Goal: Check status: Check status

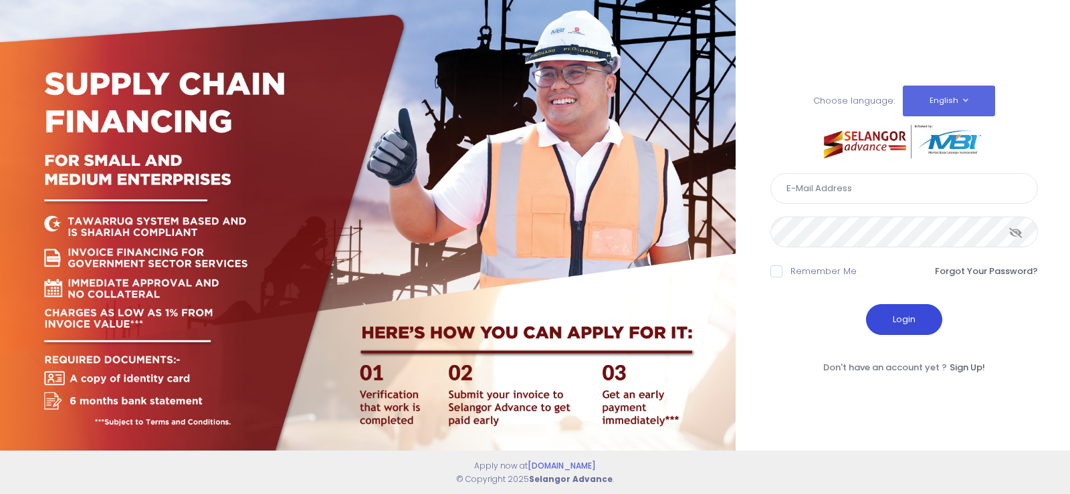
type input "fcd@janatanmia.com.my"
drag, startPoint x: 890, startPoint y: 310, endPoint x: 884, endPoint y: 304, distance: 8.5
click at [890, 311] on button "Login" at bounding box center [904, 319] width 76 height 31
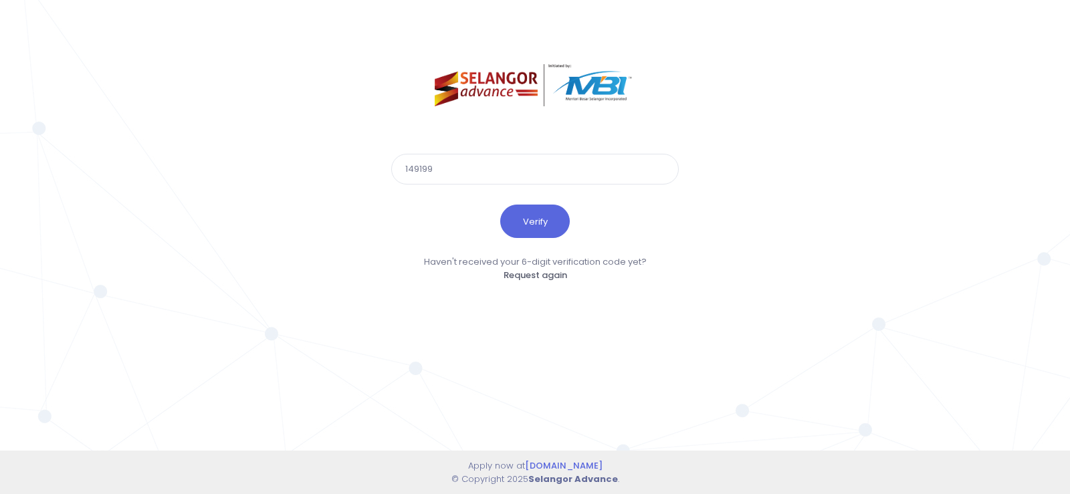
type input "149199"
click at [500, 205] on button "Verify" at bounding box center [535, 221] width 70 height 33
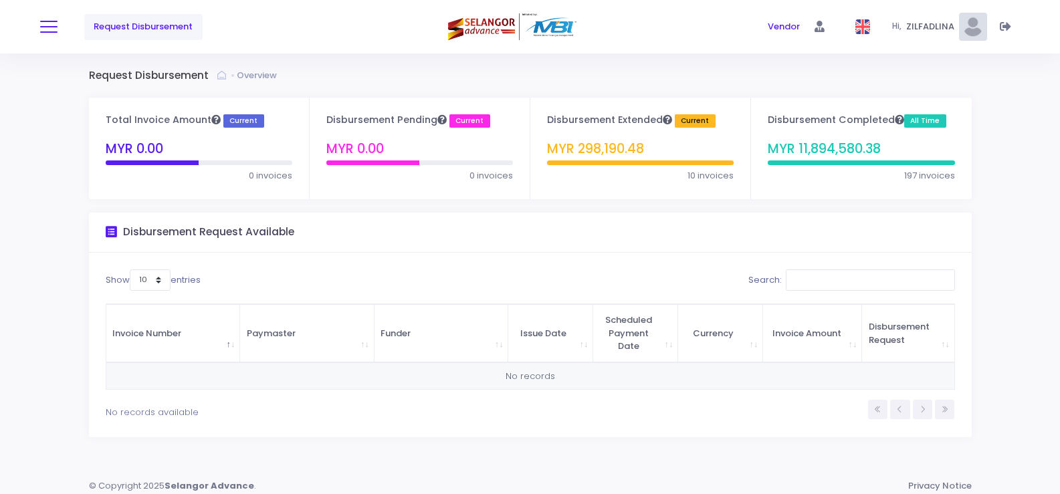
click at [52, 27] on span at bounding box center [48, 26] width 17 height 1
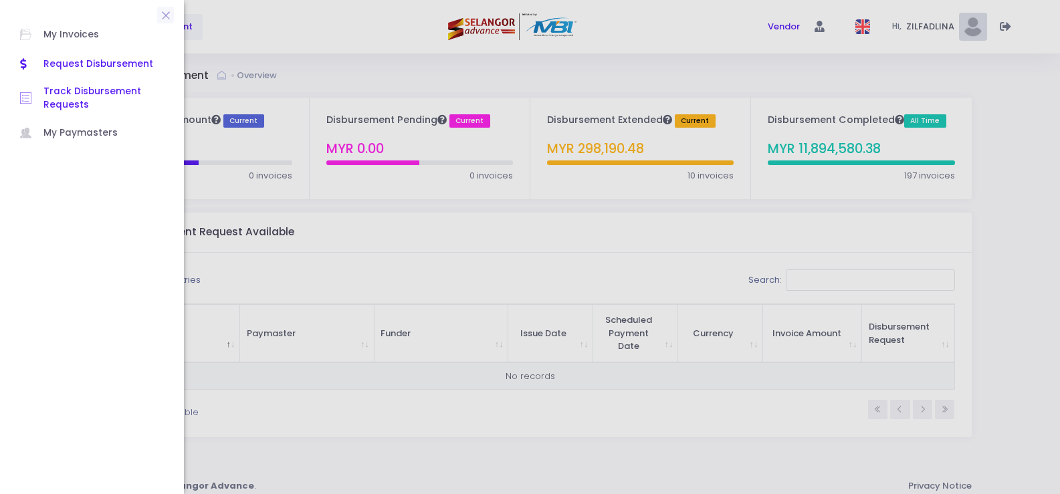
click at [104, 86] on span "Track Disbursement Requests" at bounding box center [103, 98] width 120 height 27
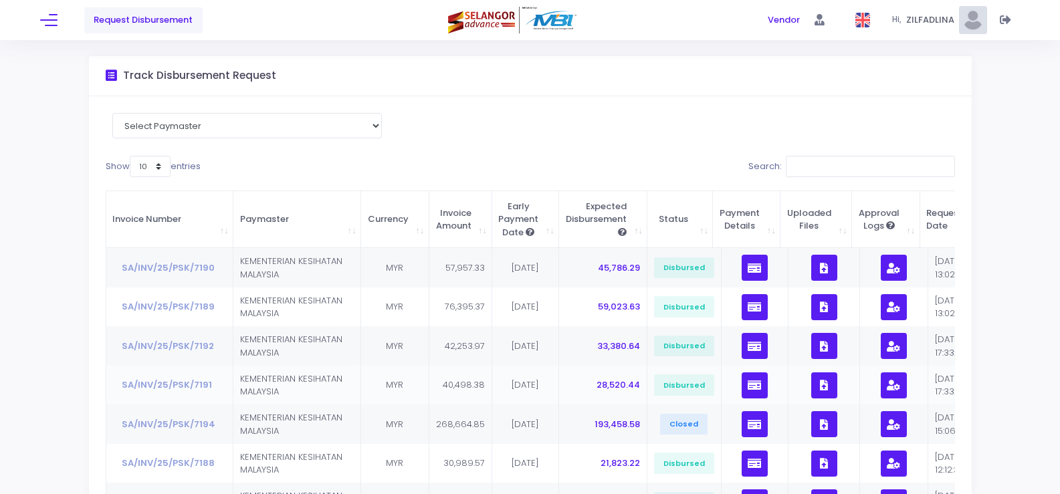
scroll to position [309, 0]
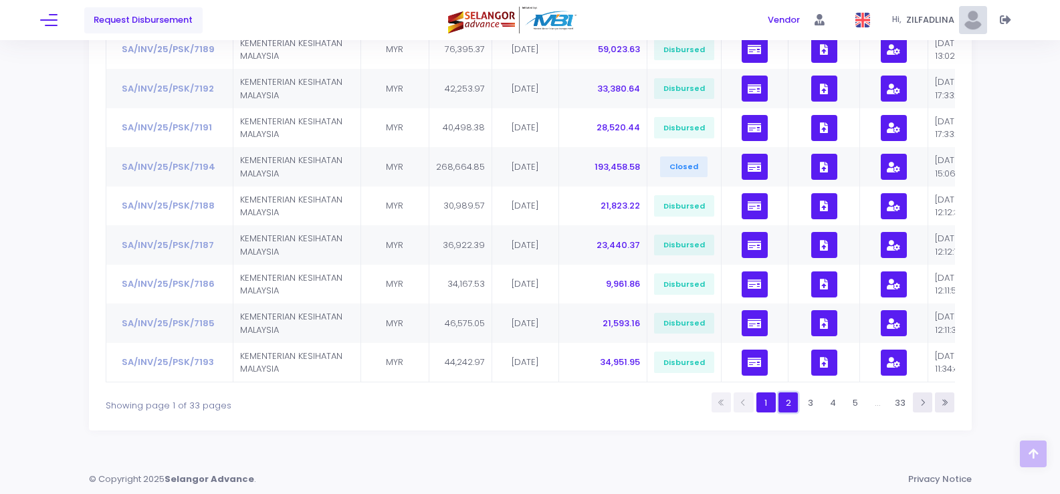
click at [784, 401] on link "2" at bounding box center [788, 402] width 19 height 19
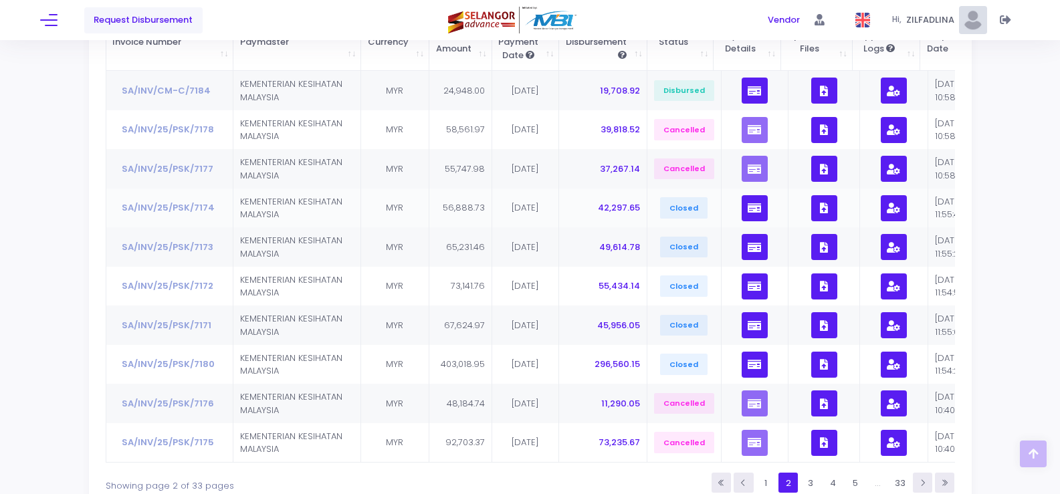
scroll to position [242, 0]
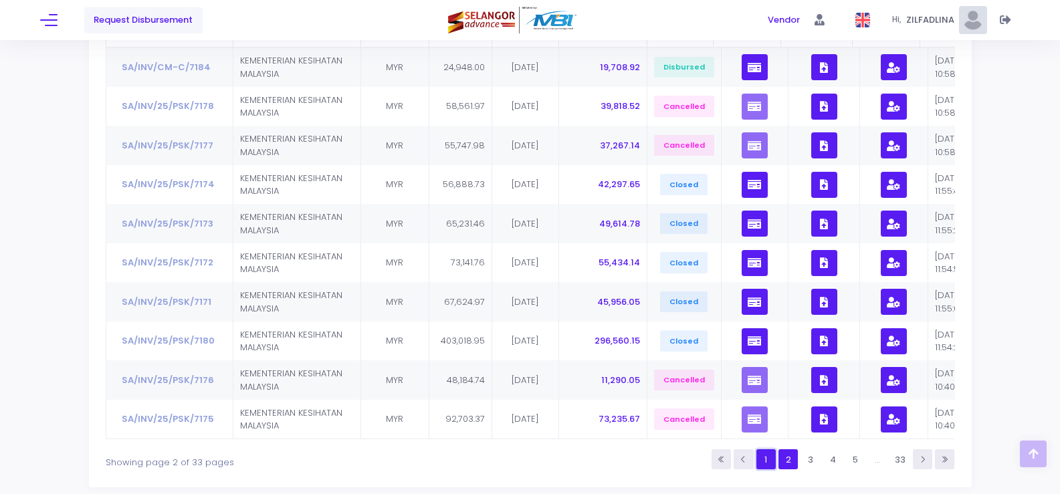
click at [773, 468] on link "1" at bounding box center [766, 459] width 19 height 19
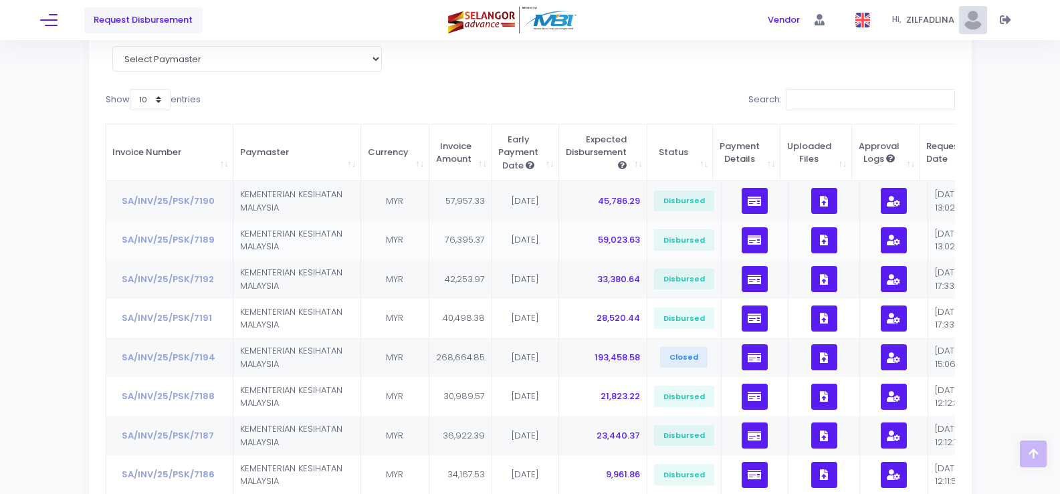
scroll to position [175, 0]
